Goal: Transaction & Acquisition: Purchase product/service

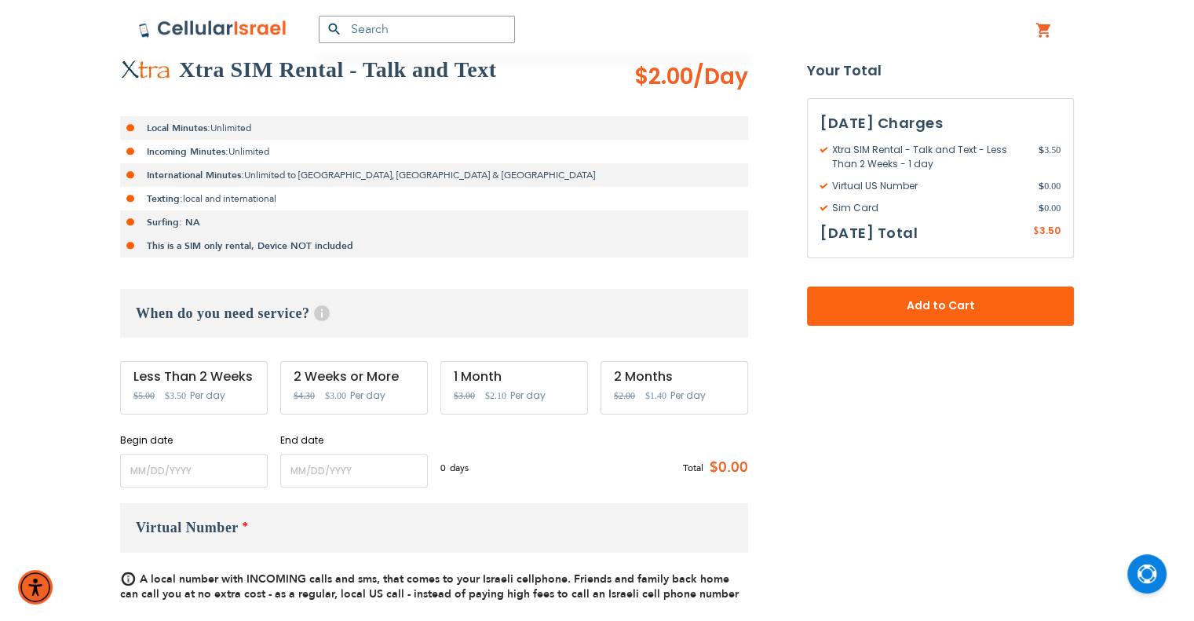
scroll to position [393, 0]
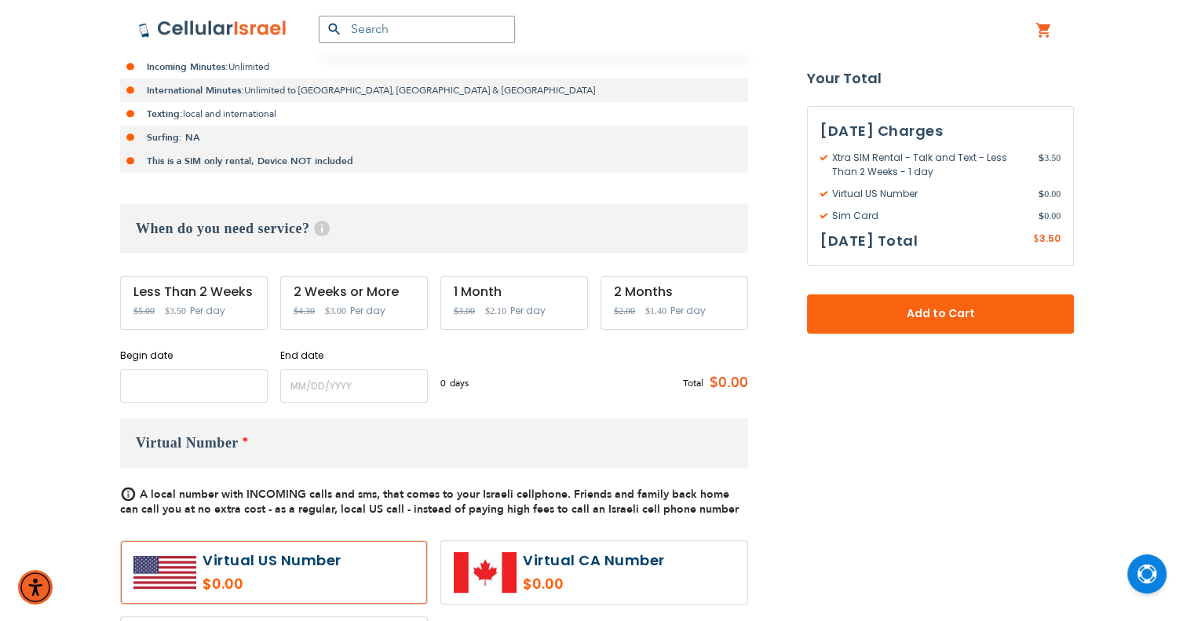
click at [190, 386] on input "name" at bounding box center [194, 386] width 148 height 34
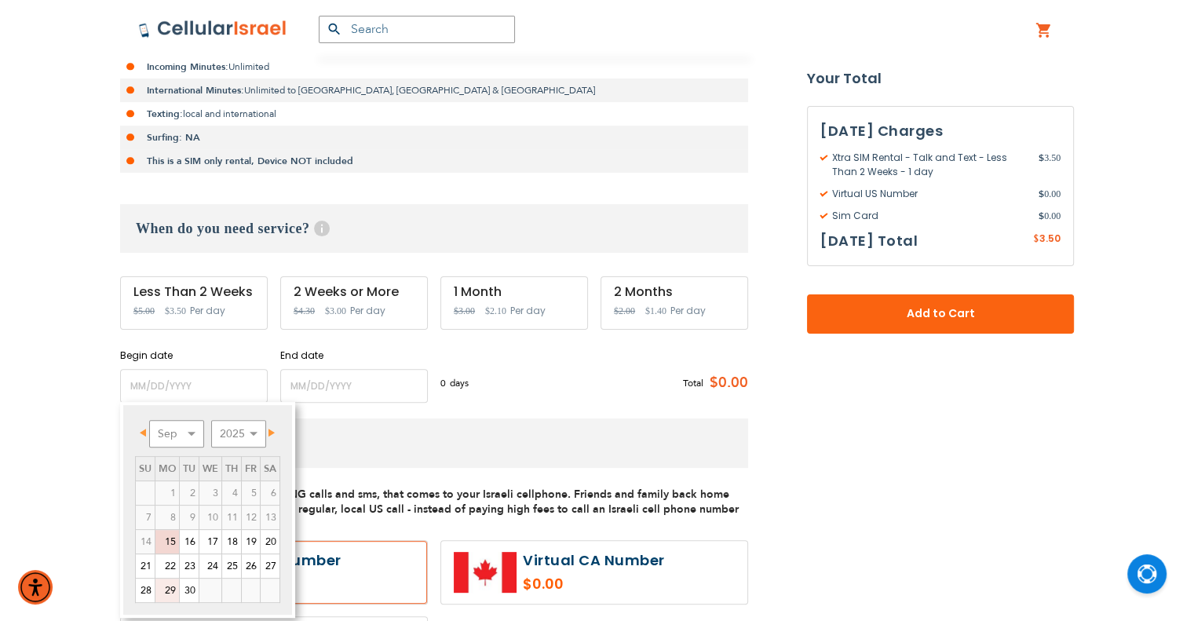
click at [168, 586] on link "29" at bounding box center [167, 591] width 24 height 24
type input "[DATE]"
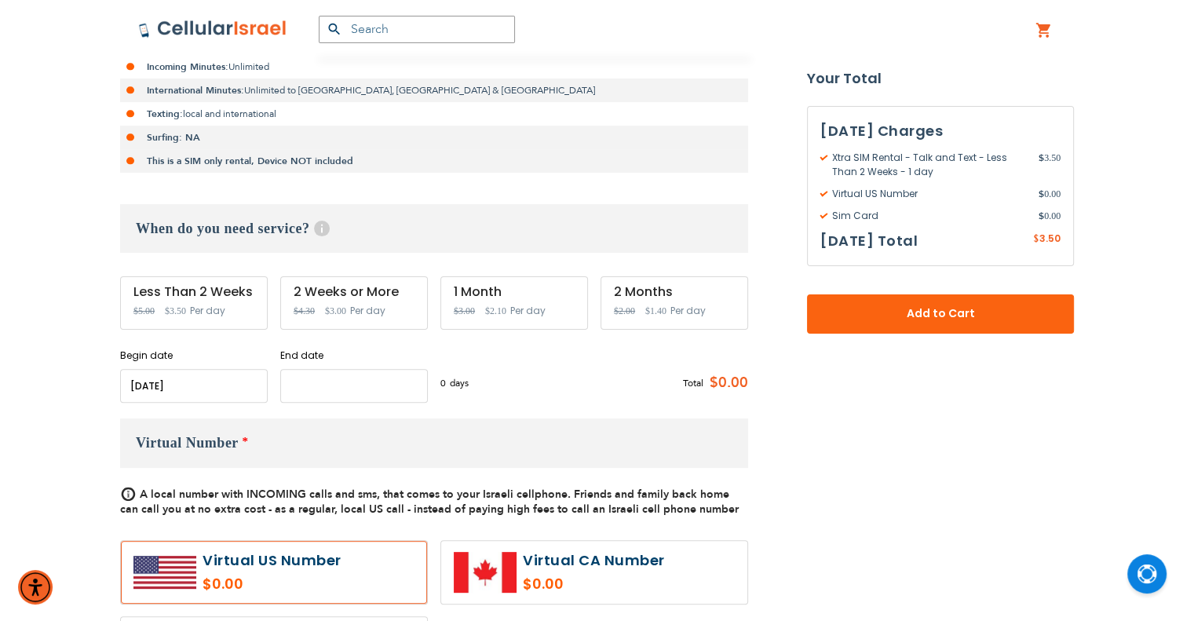
click at [358, 379] on input "name" at bounding box center [354, 386] width 148 height 34
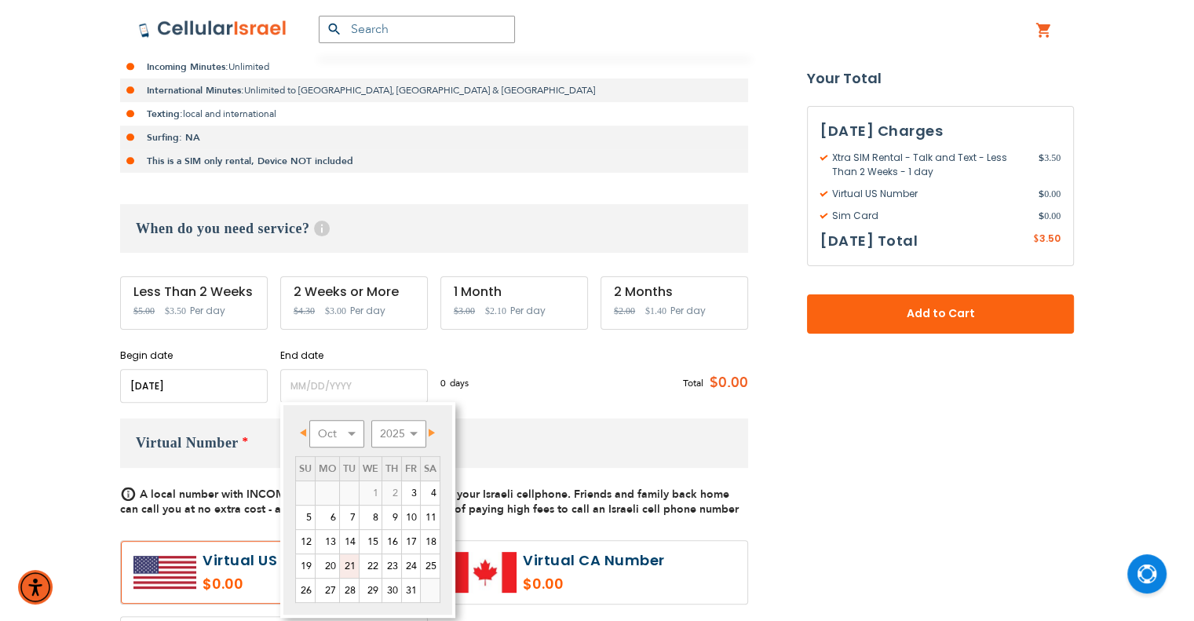
click at [350, 564] on link "21" at bounding box center [349, 566] width 19 height 24
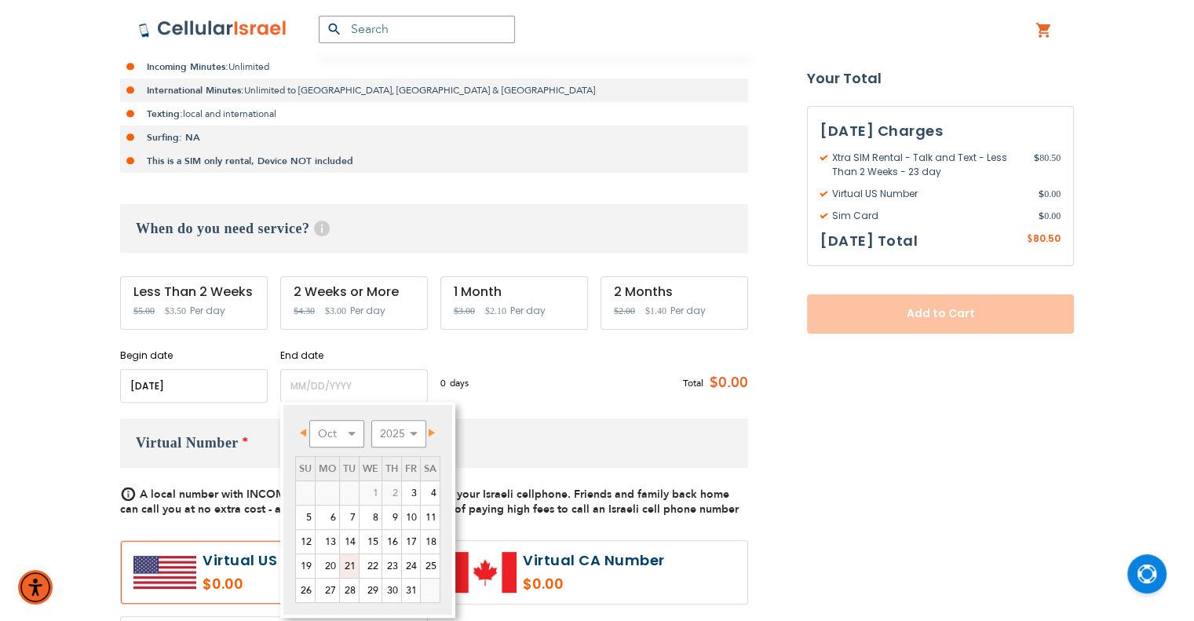
type input "[DATE]"
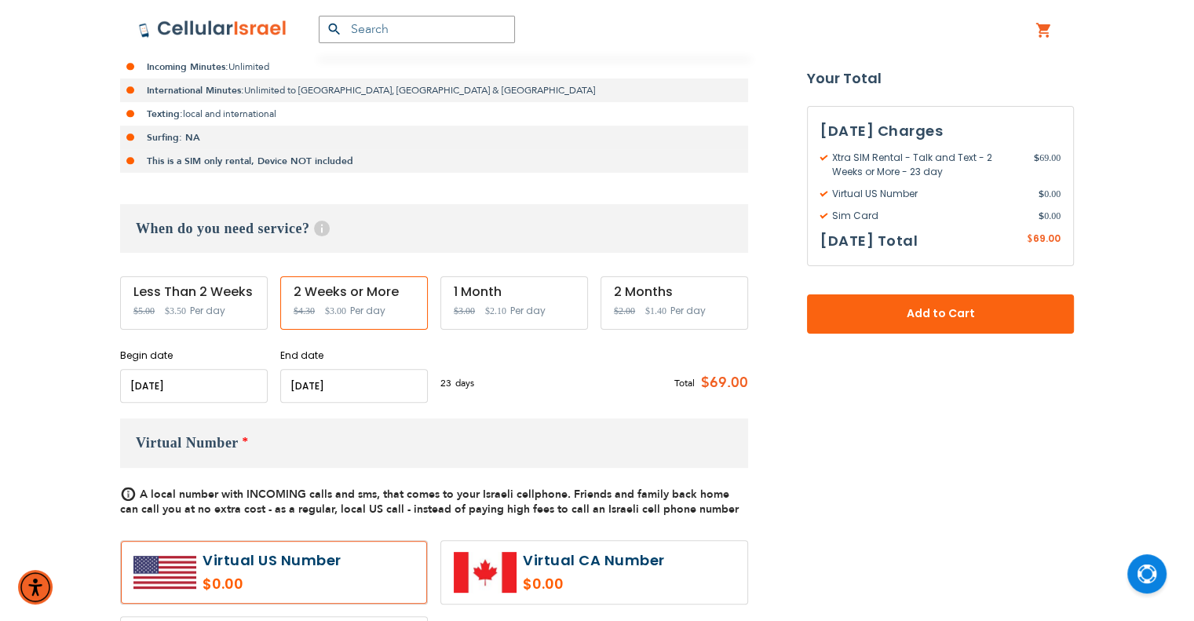
click at [192, 393] on input "name" at bounding box center [194, 386] width 148 height 34
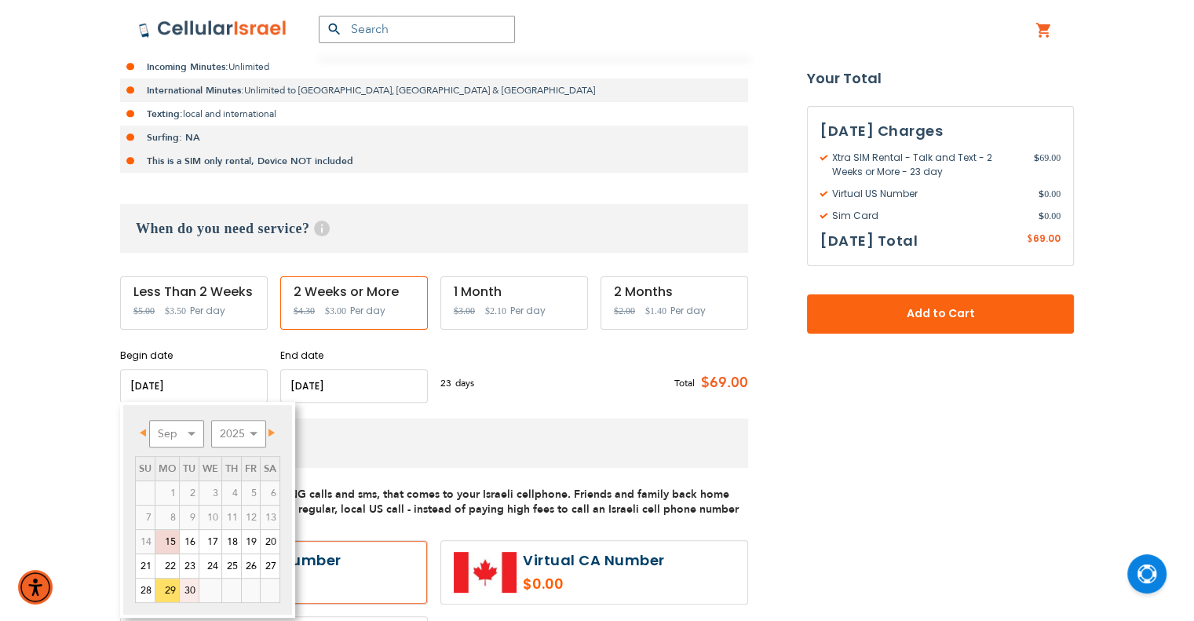
click at [190, 594] on link "30" at bounding box center [189, 591] width 19 height 24
type input "[DATE]"
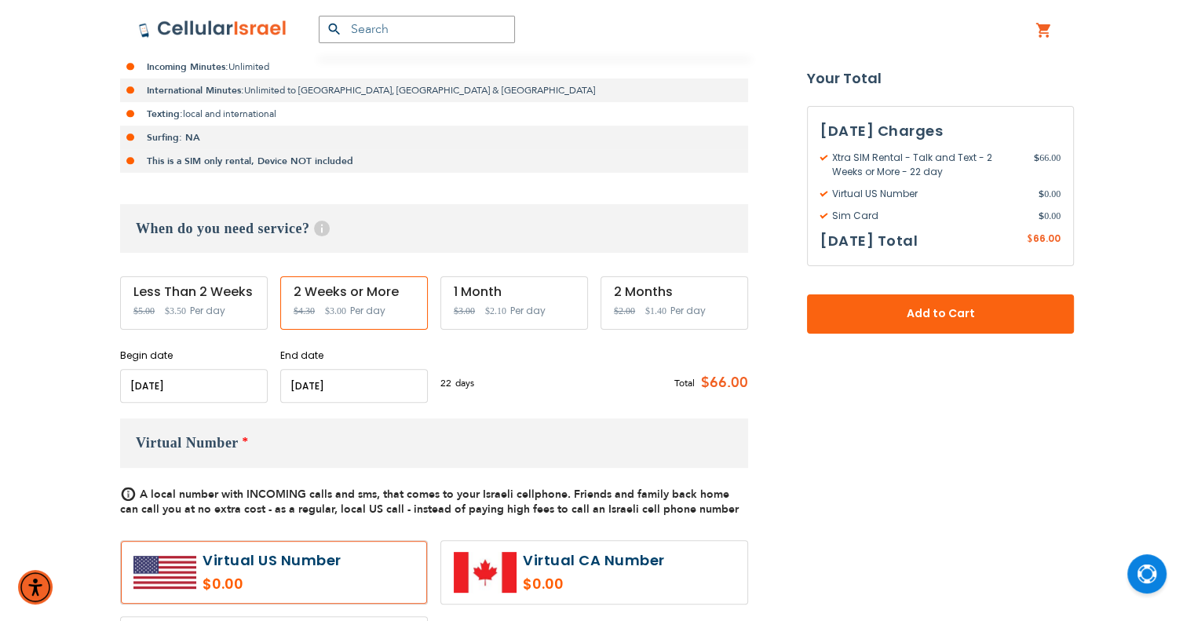
click at [904, 289] on div "[DATE] Charges Xtra SIM Rental - Talk and Text - 2 Weeks or More - 22 day $ 66.…" at bounding box center [940, 220] width 267 height 228
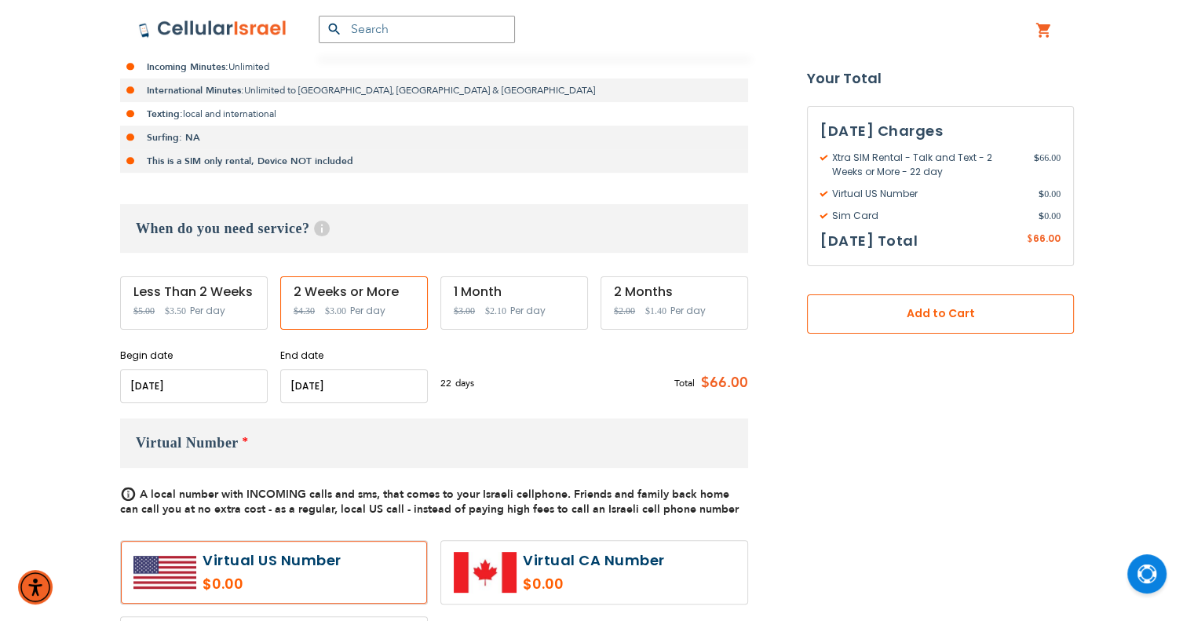
click at [904, 295] on button "Add to Cart" at bounding box center [940, 313] width 267 height 39
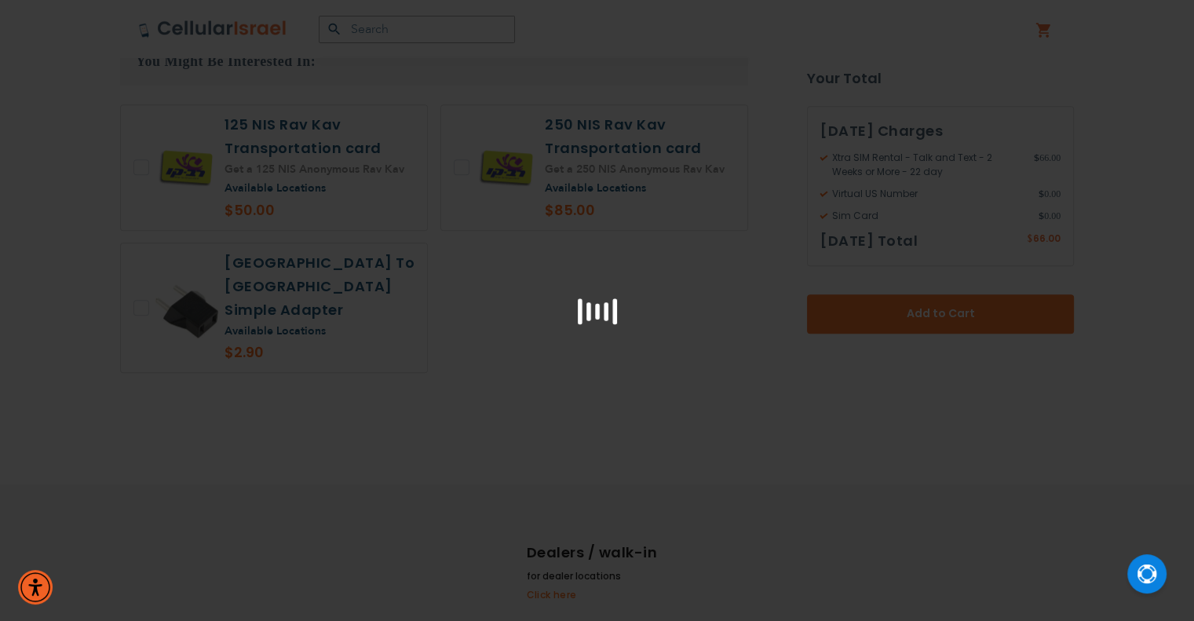
scroll to position [1413, 0]
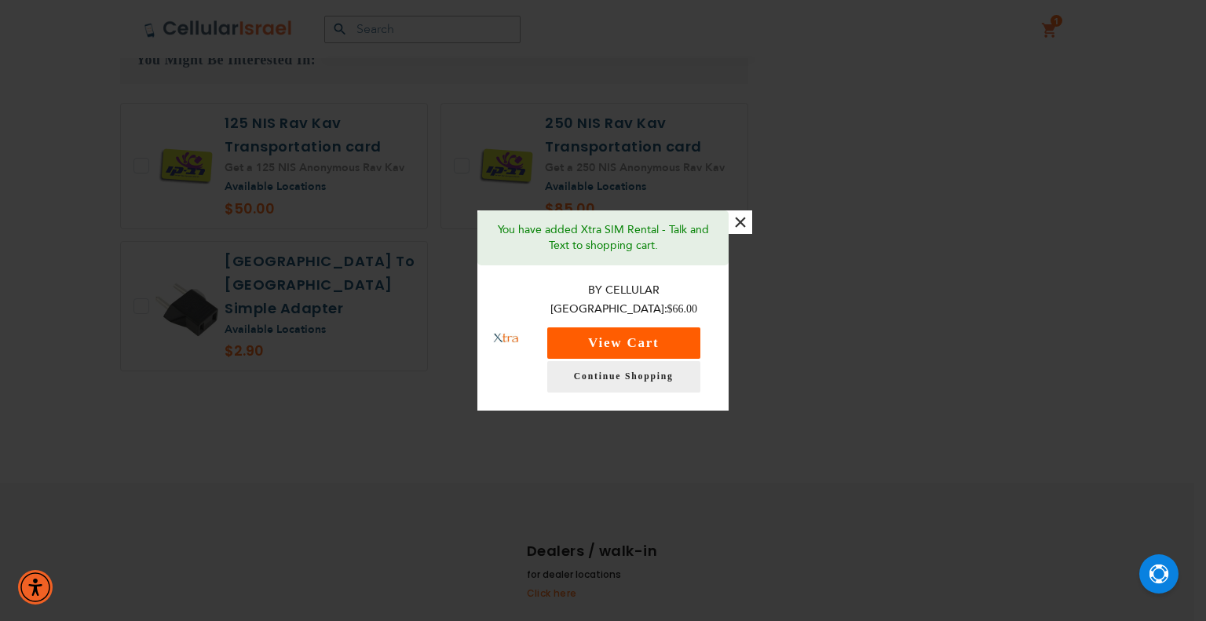
click at [685, 328] on button "View Cart" at bounding box center [623, 342] width 153 height 31
